Goal: Transaction & Acquisition: Purchase product/service

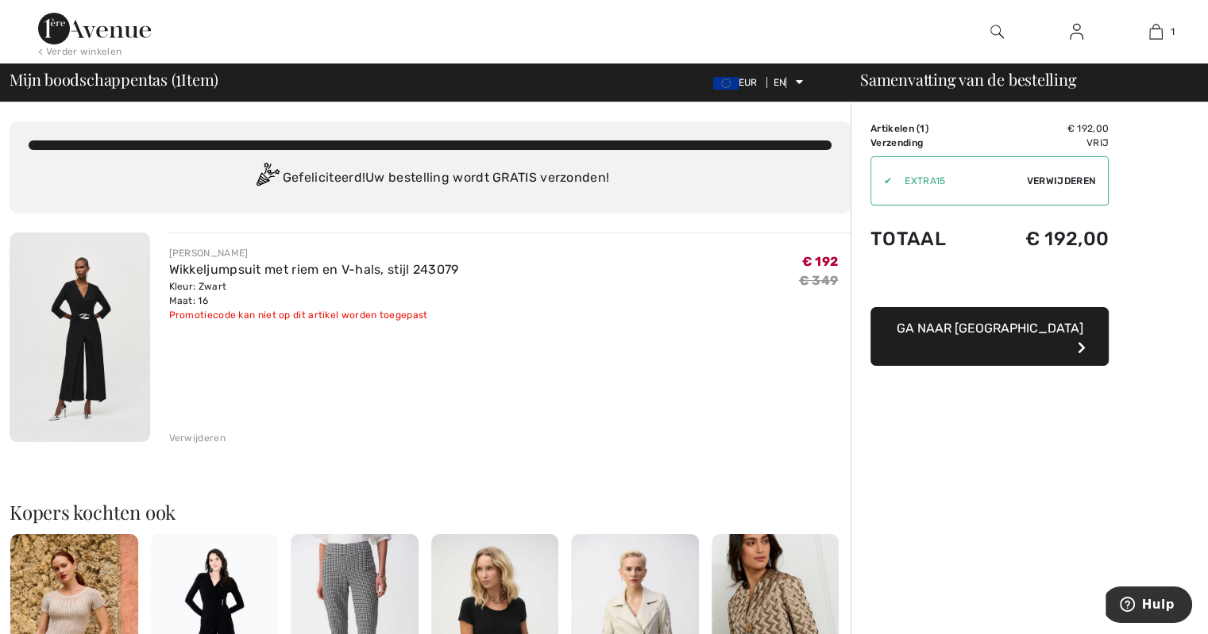
click at [996, 333] on font "Ga naar [GEOGRAPHIC_DATA]" at bounding box center [990, 328] width 187 height 15
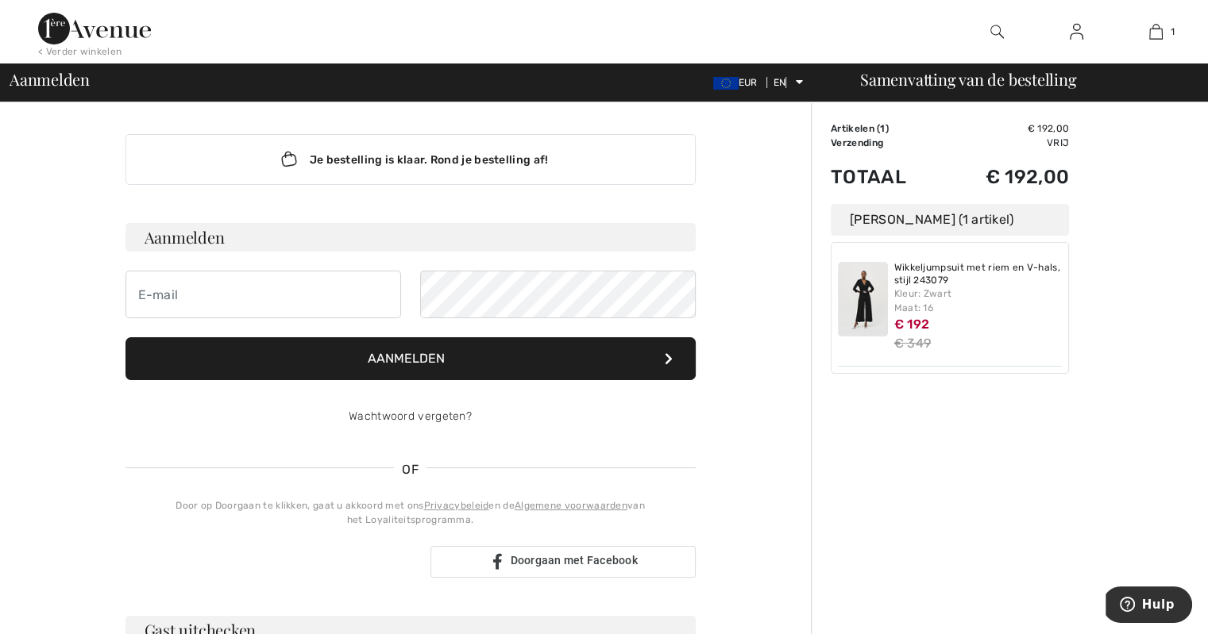
click at [1070, 42] on div at bounding box center [1075, 32] width 79 height 64
click at [166, 288] on input "email" at bounding box center [263, 295] width 276 height 48
type input "stoffelenbvba@telenet.be"
click at [418, 361] on font "Aanmelden" at bounding box center [406, 358] width 77 height 15
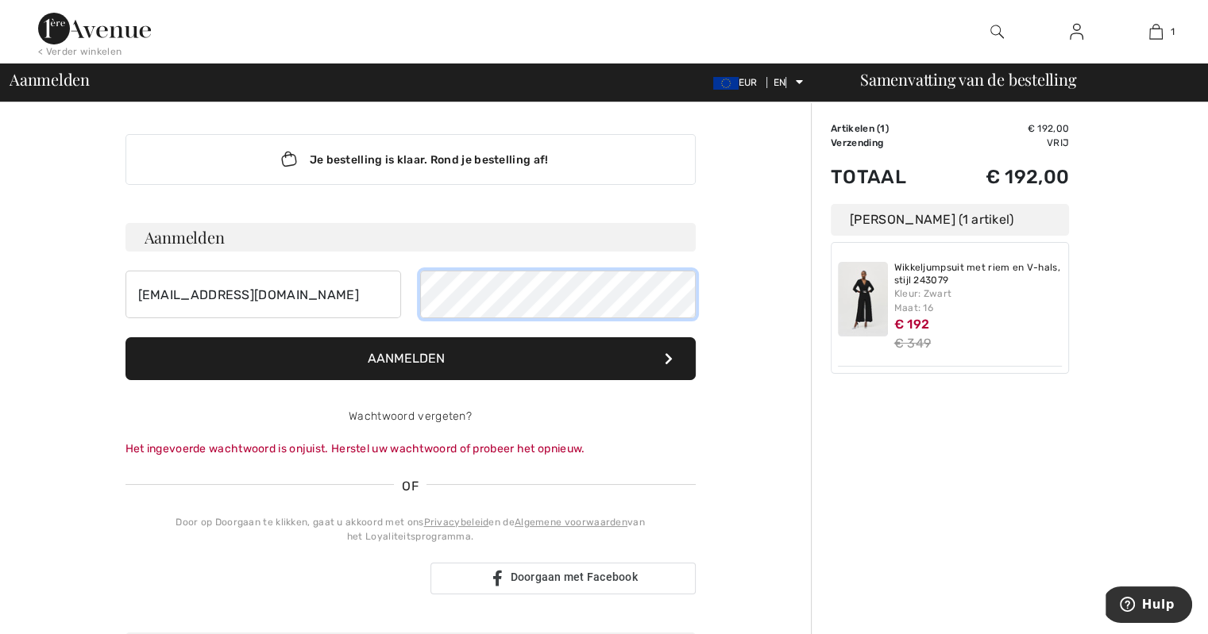
click at [373, 323] on form "Aanmelden stoffelenbvba@telenet.be Aanmelden Wachtwoord vergeten? Het ingevoerd…" at bounding box center [410, 340] width 570 height 234
click at [370, 360] on font "Aanmelden" at bounding box center [406, 358] width 77 height 15
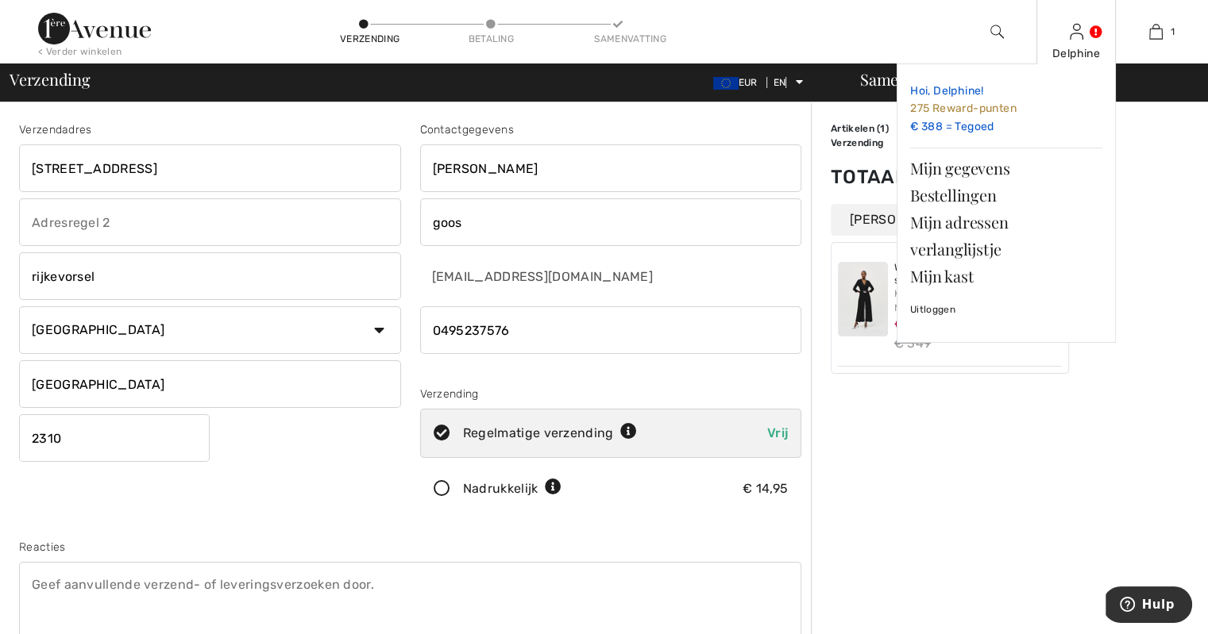
click at [982, 114] on font "275 Reward-punten" at bounding box center [963, 108] width 106 height 13
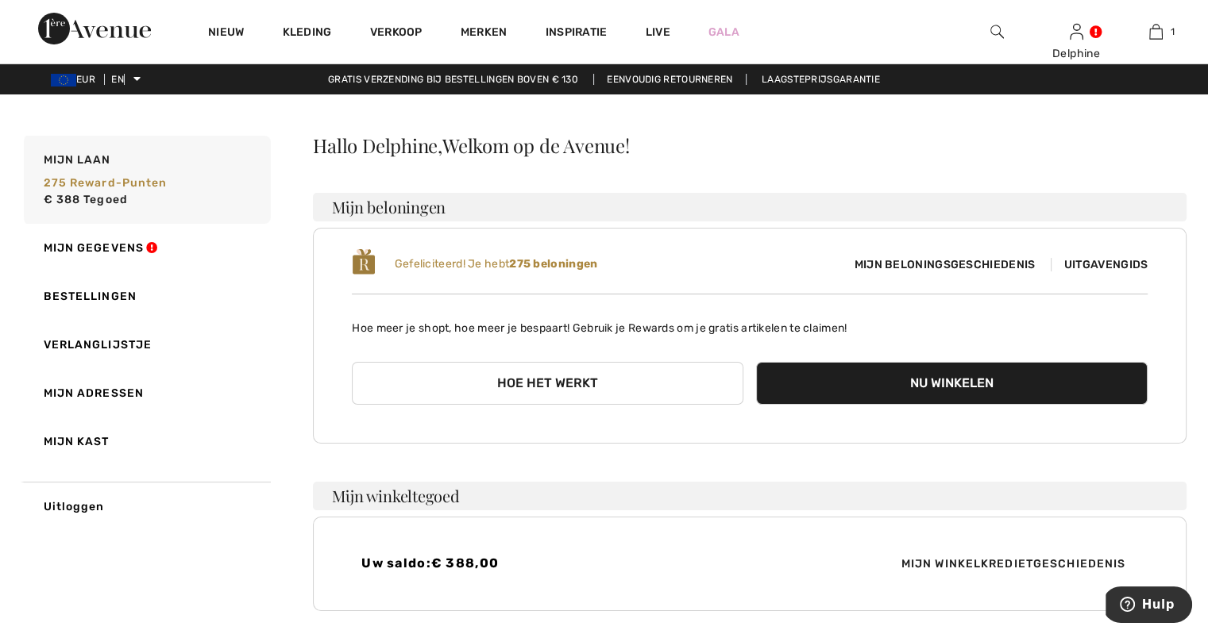
click at [919, 382] on font "Nu winkelen" at bounding box center [951, 383] width 83 height 15
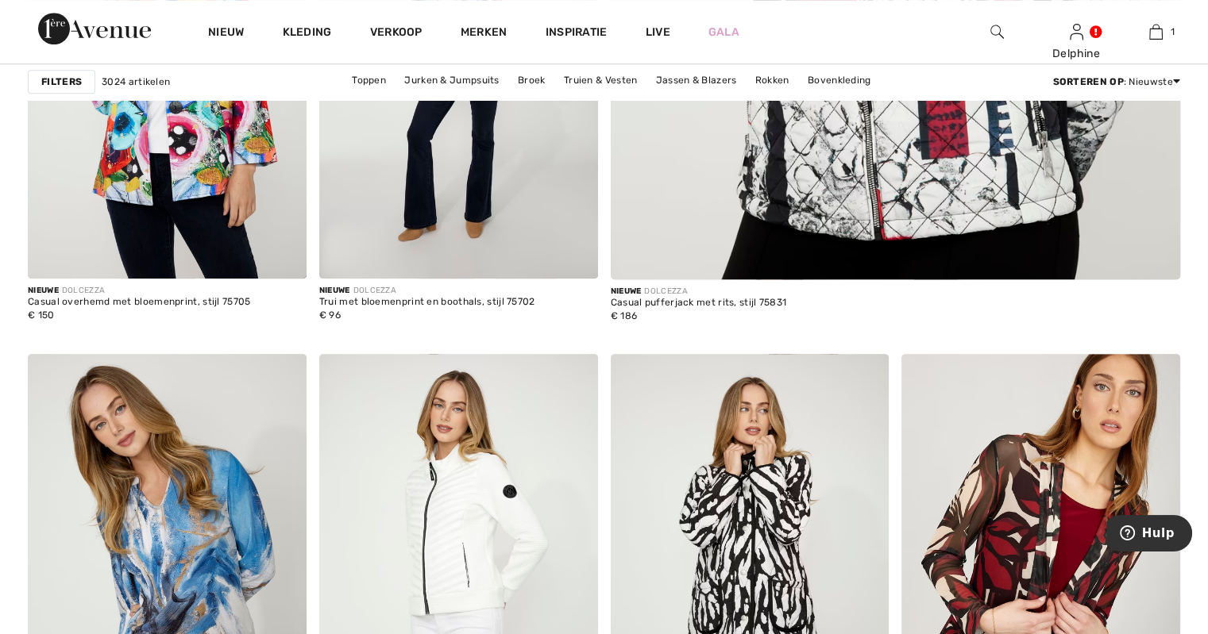
scroll to position [556, 0]
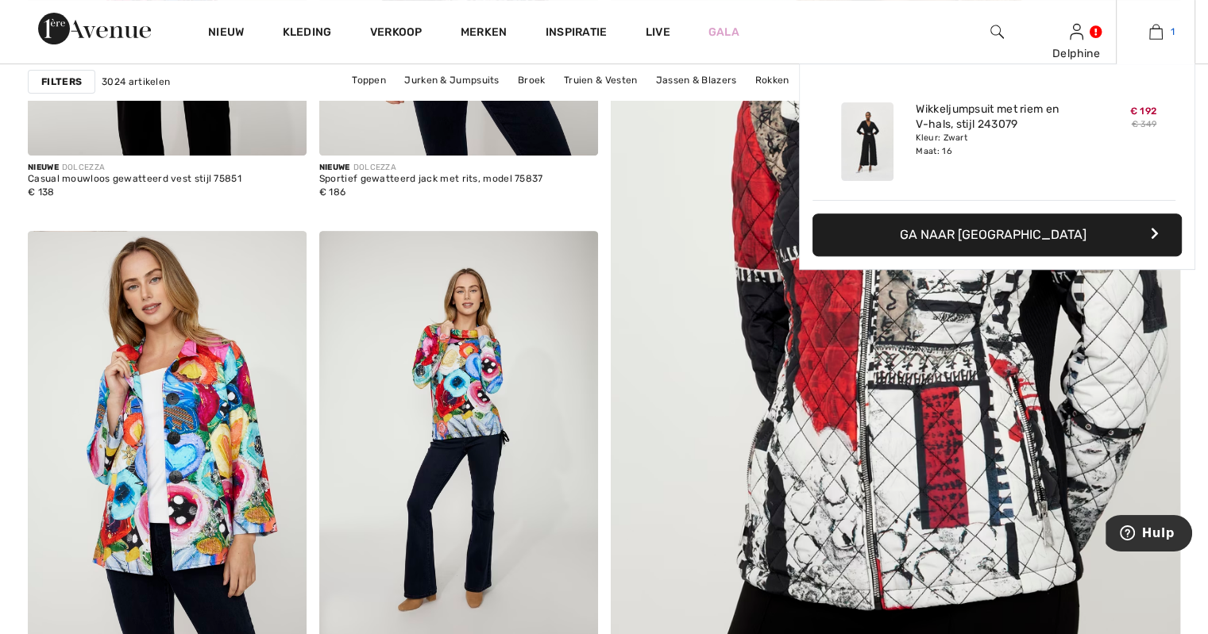
click at [1167, 34] on link "1" at bounding box center [1156, 31] width 78 height 19
click at [1000, 231] on font "Ga naar afrekenen" at bounding box center [993, 234] width 187 height 15
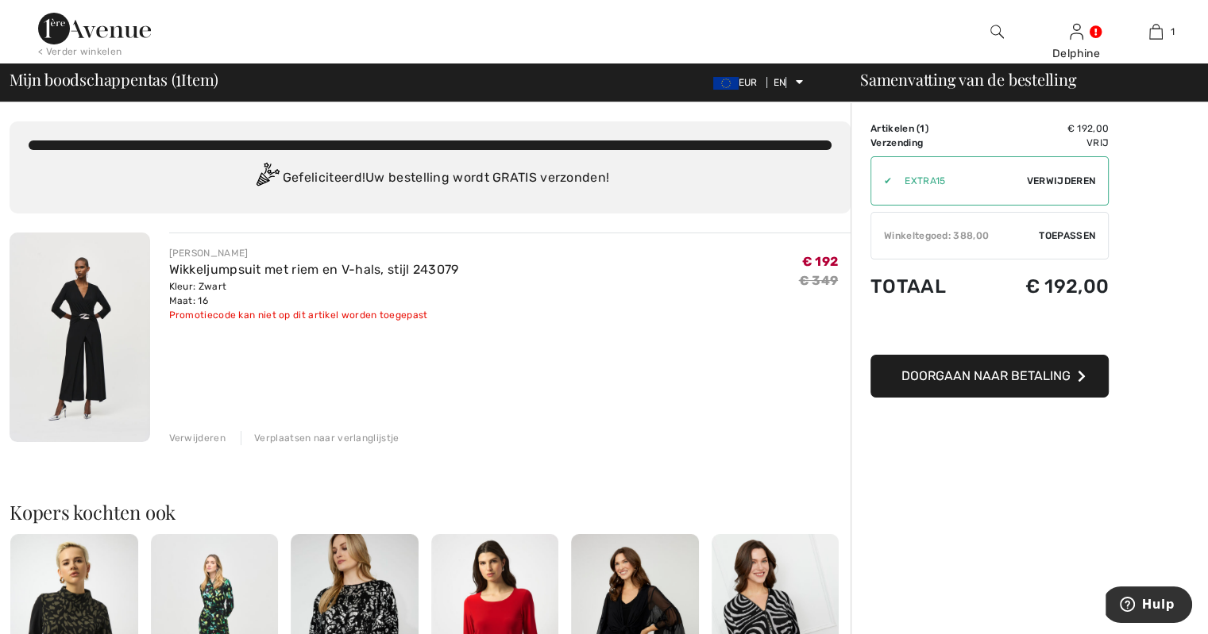
click at [999, 372] on font "Doorgaan naar betaling" at bounding box center [985, 375] width 169 height 15
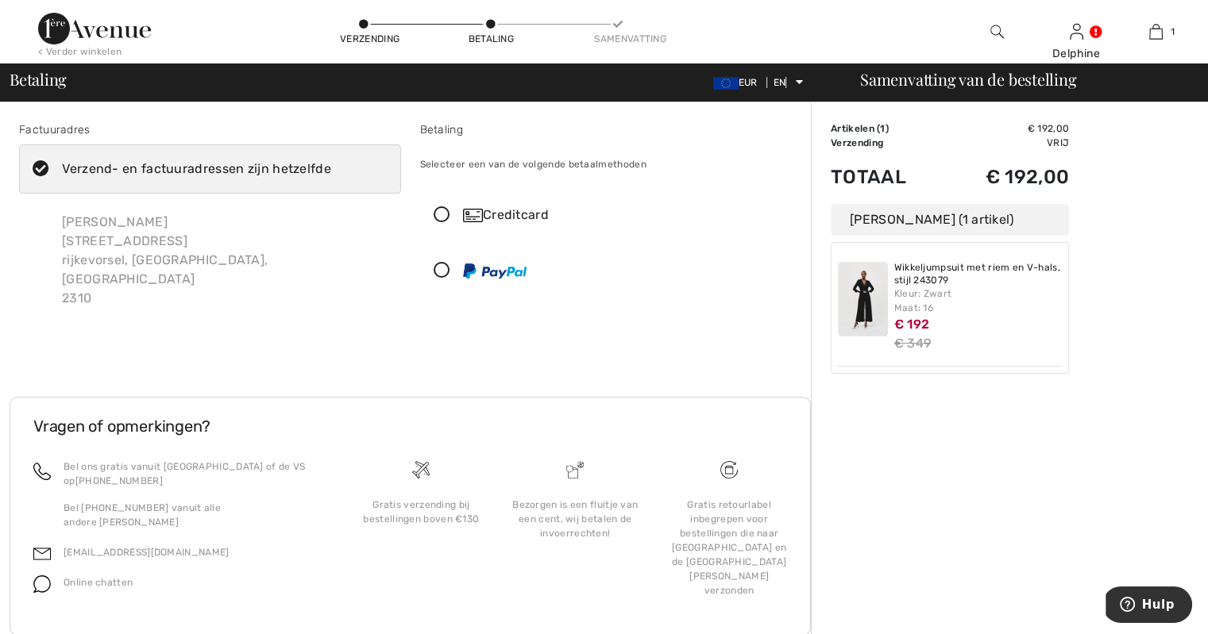
click at [438, 212] on icon at bounding box center [442, 215] width 42 height 17
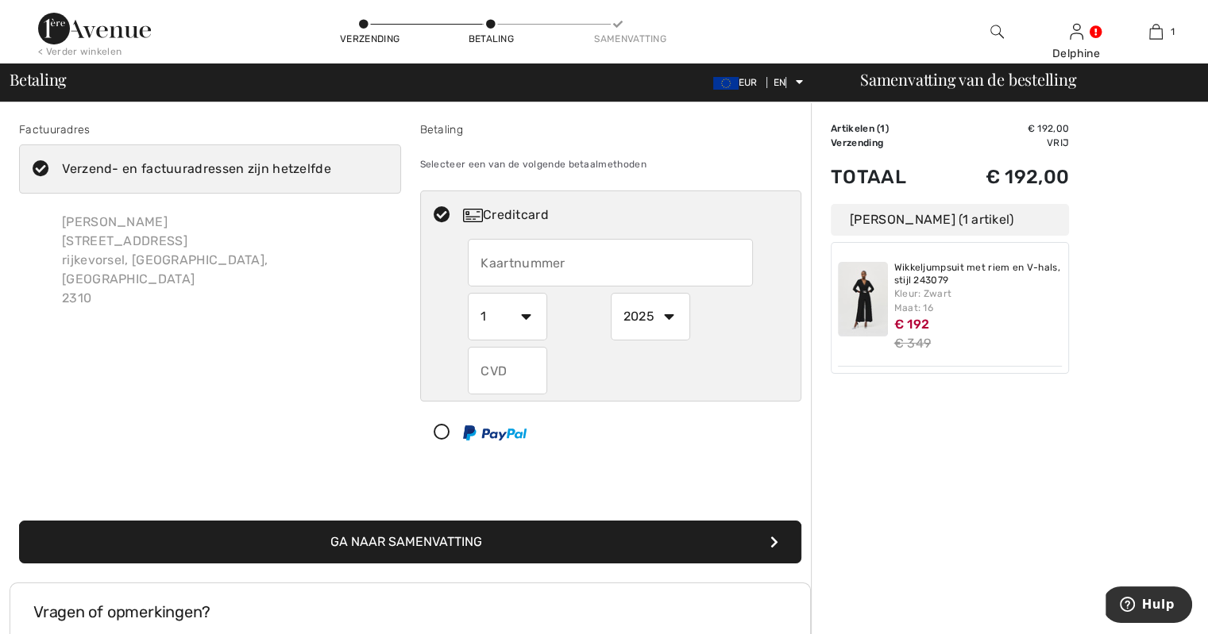
click at [511, 265] on input "text" at bounding box center [610, 263] width 285 height 48
type input "4871040453573903"
click at [523, 313] on select "1 2 3 4 5 6 7 8 9 10 11 12" at bounding box center [507, 317] width 79 height 48
select select "10"
click at [468, 293] on select "1 2 3 4 5 6 7 8 9 10 11 12" at bounding box center [507, 317] width 79 height 48
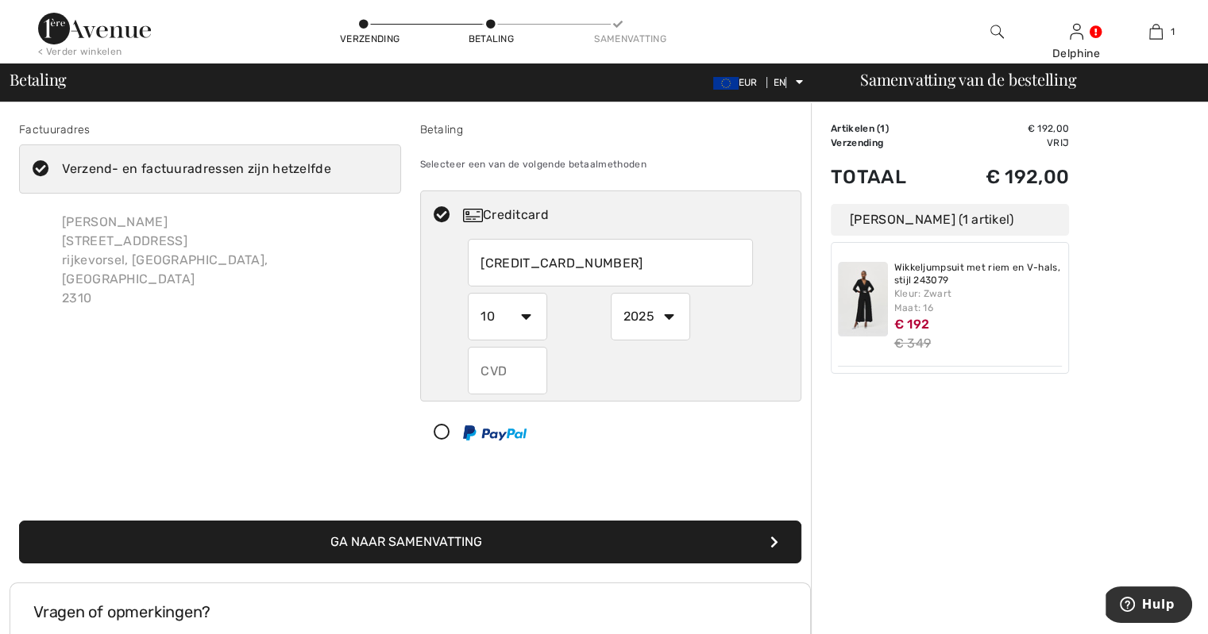
click at [670, 314] on select "2025 2026 2027 2028 2029 2030 2031 2032 2033 2034 2035" at bounding box center [650, 317] width 79 height 48
select select "2029"
click at [611, 293] on select "2025 2026 2027 2028 2029 2030 2031 2032 2033 2034 2035" at bounding box center [650, 317] width 79 height 48
click at [507, 364] on input "text" at bounding box center [507, 371] width 79 height 48
type input "969"
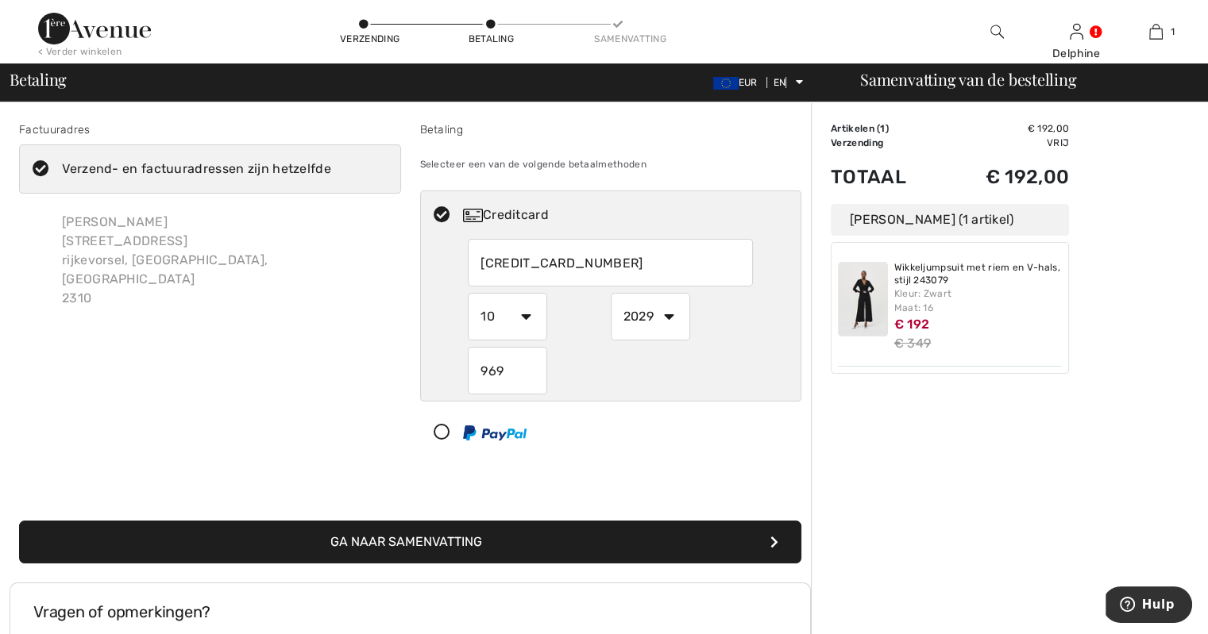
click at [422, 550] on button "Ga naar Samenvatting" at bounding box center [410, 542] width 782 height 43
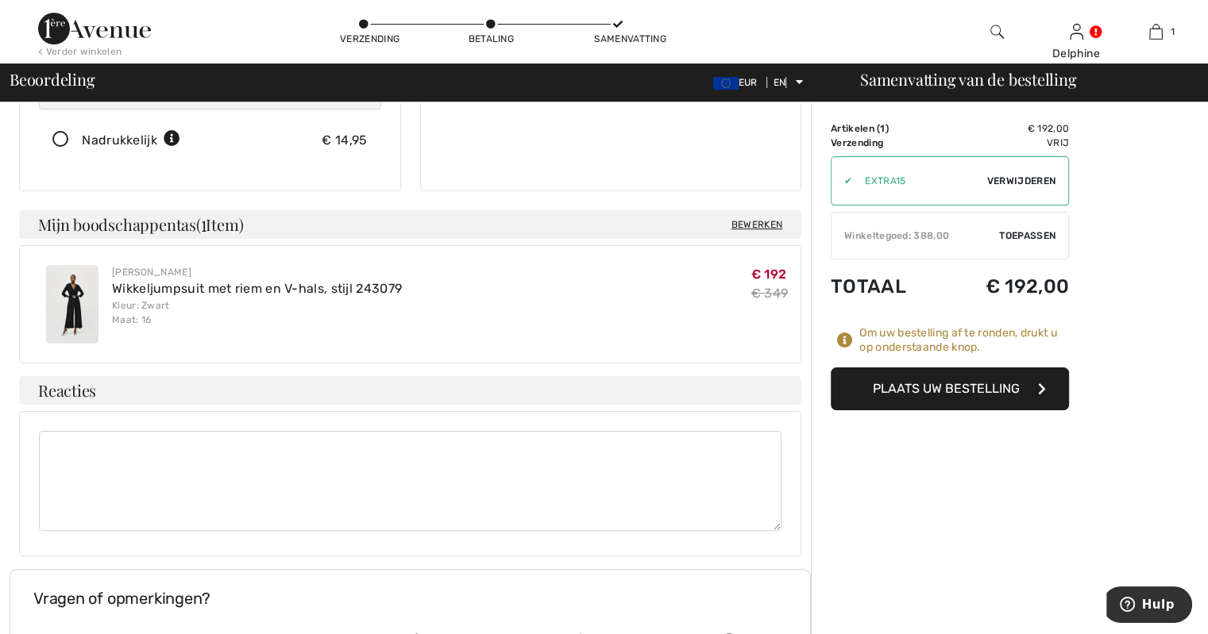
scroll to position [318, 0]
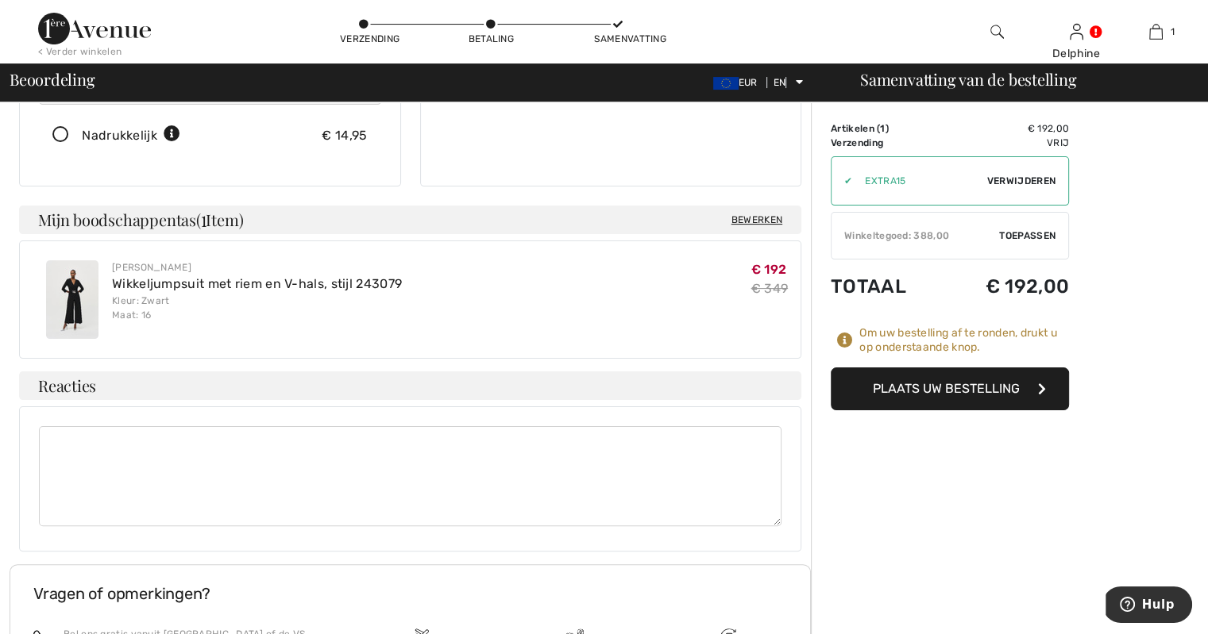
click at [975, 391] on font "Plaats uw bestelling" at bounding box center [946, 388] width 147 height 15
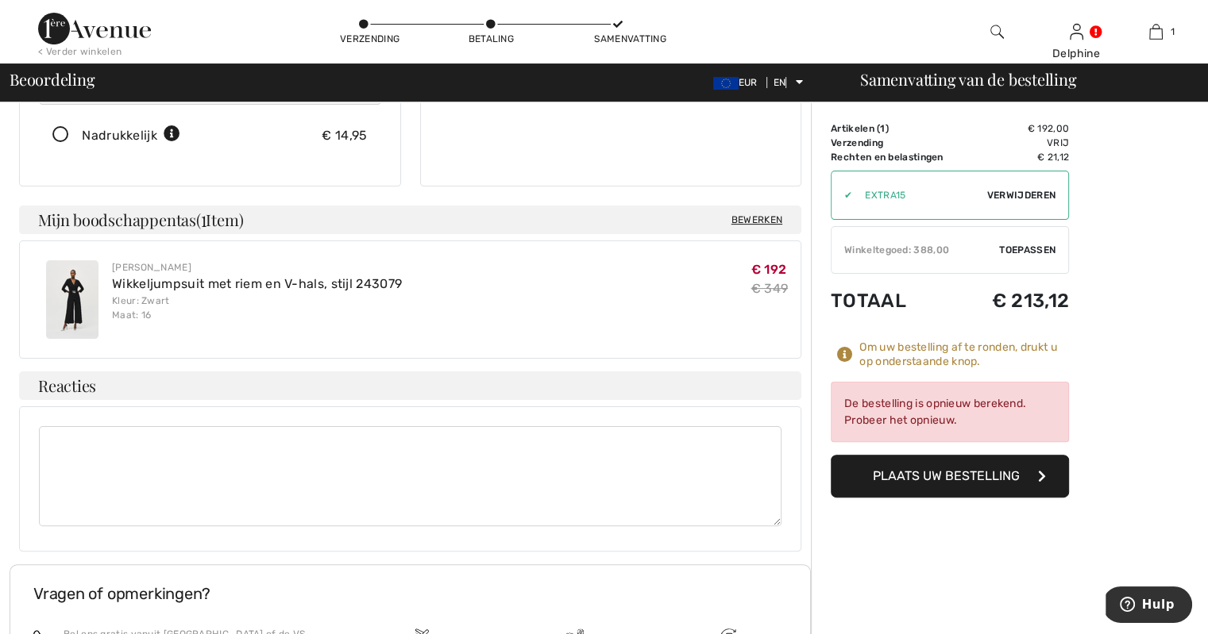
click at [965, 480] on font "Plaats uw bestelling" at bounding box center [946, 476] width 147 height 15
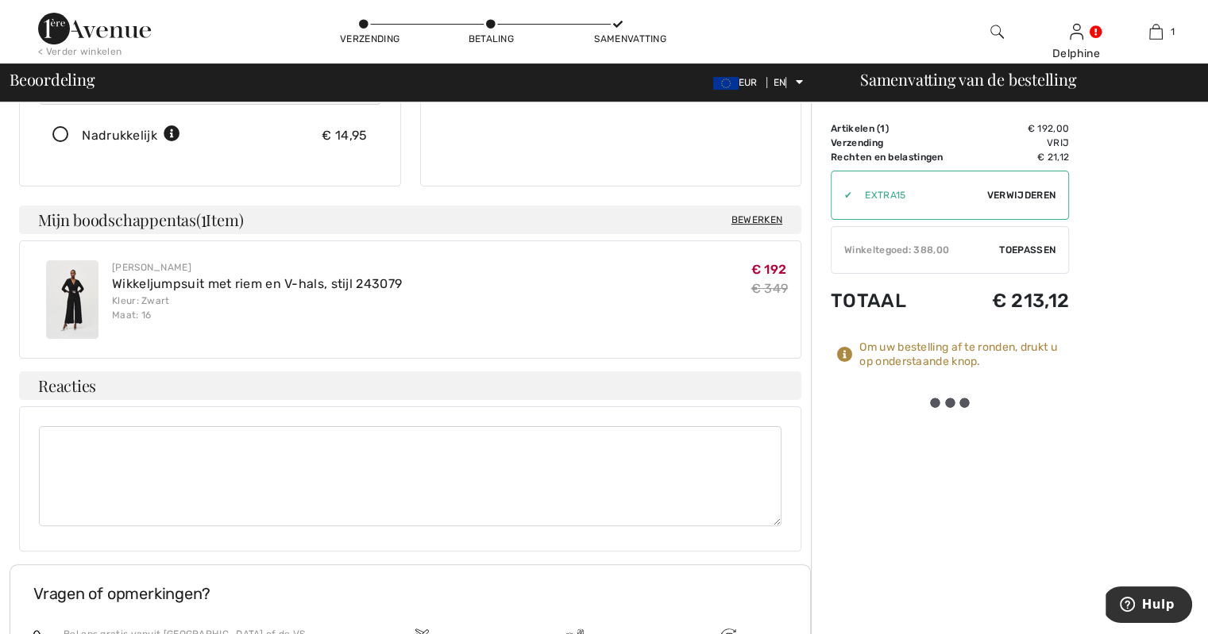
scroll to position [238, 0]
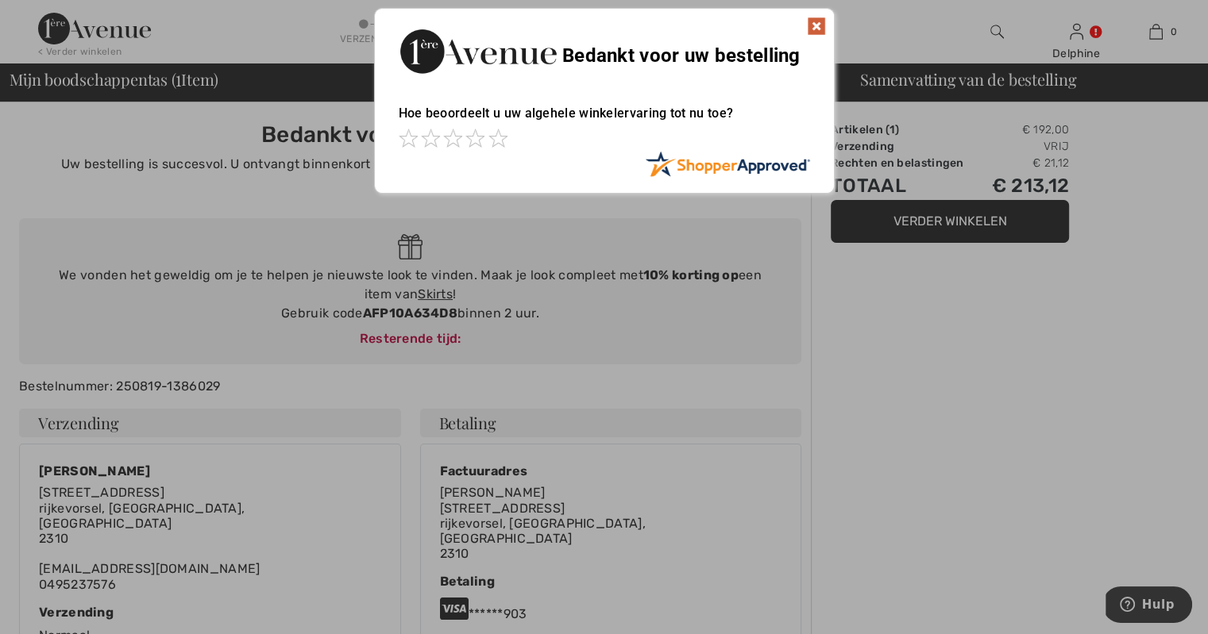
click at [820, 24] on img at bounding box center [816, 26] width 19 height 19
